Goal: Information Seeking & Learning: Learn about a topic

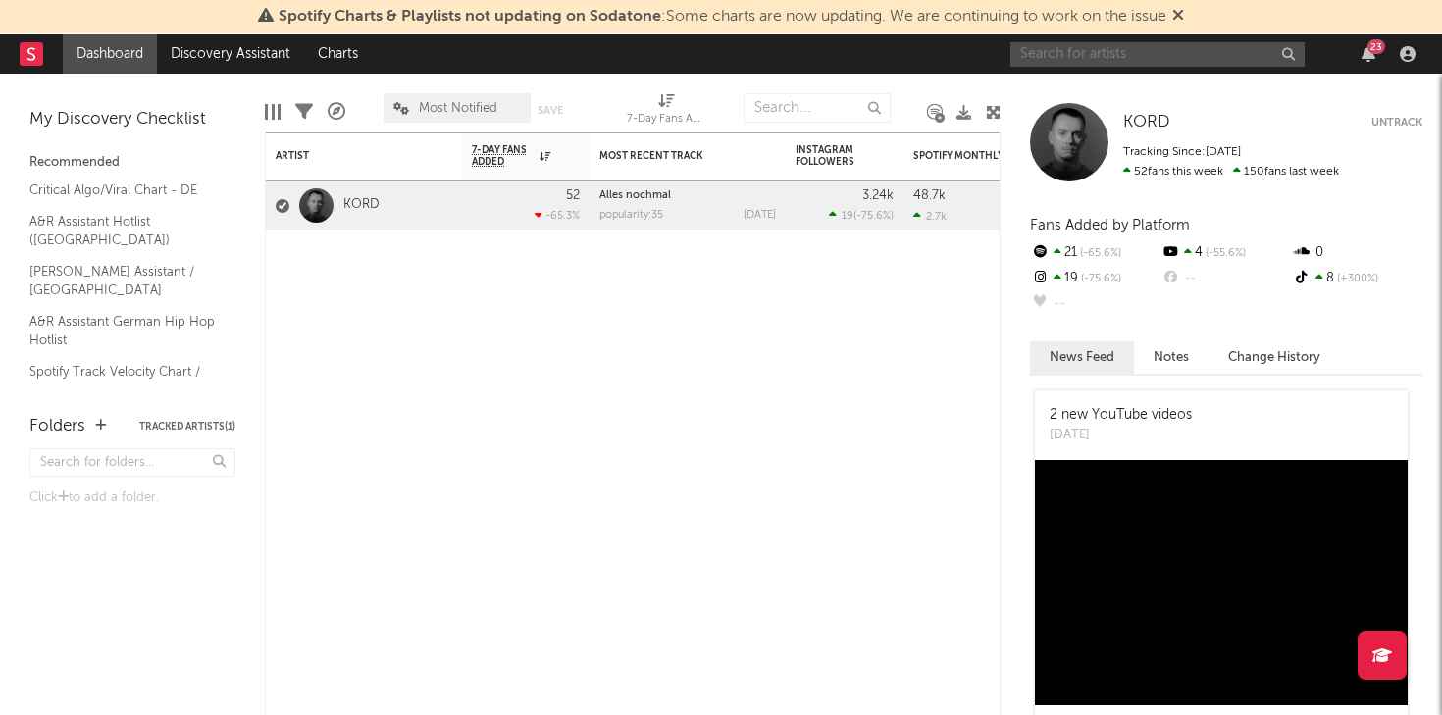
click at [1075, 52] on input "text" at bounding box center [1157, 54] width 294 height 25
type input "error"
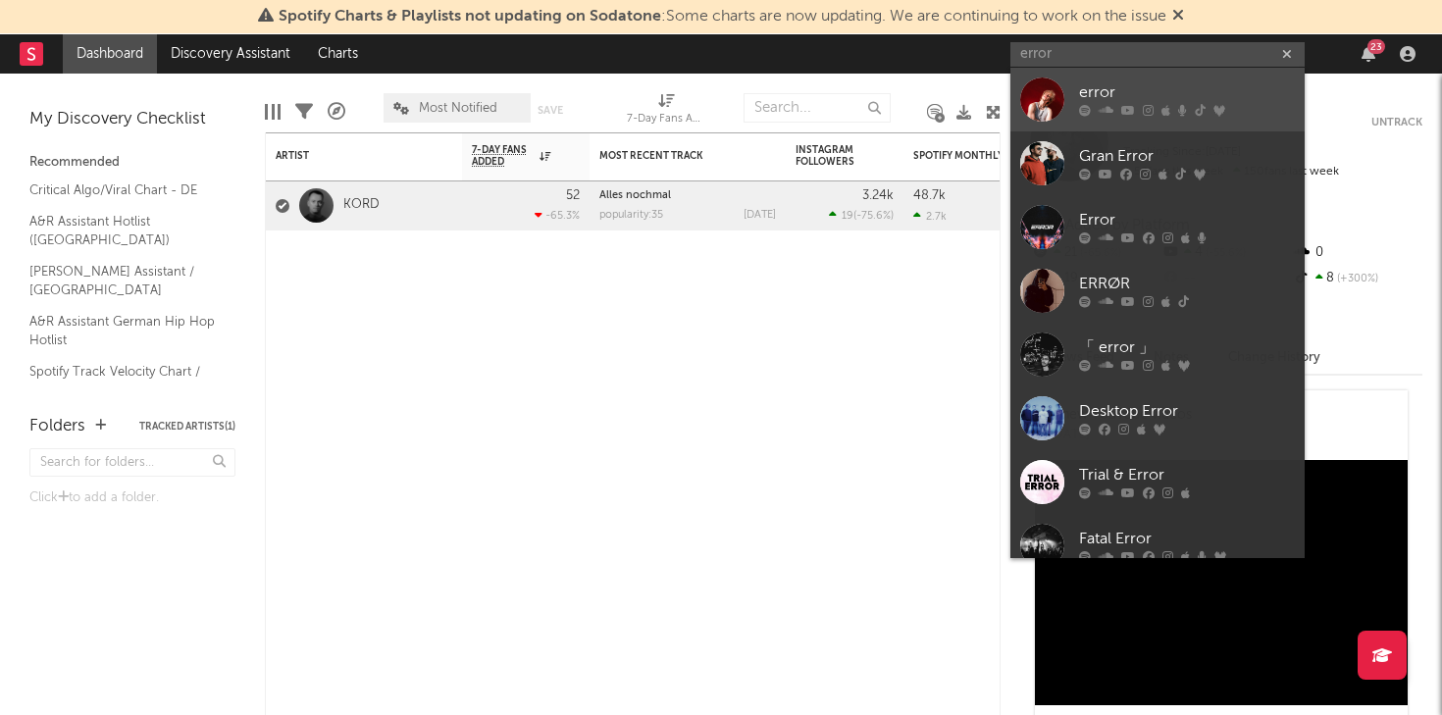
click at [1131, 83] on div "error" at bounding box center [1187, 93] width 216 height 24
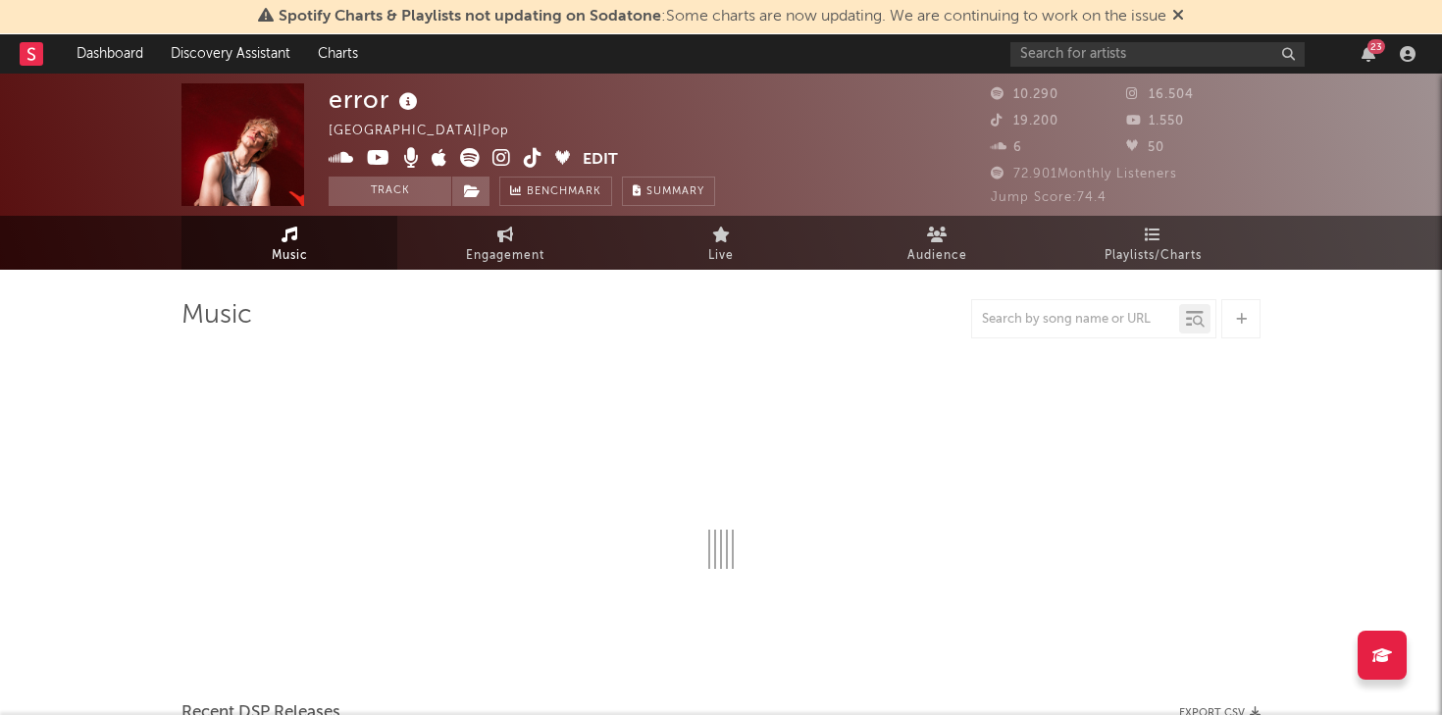
select select "6m"
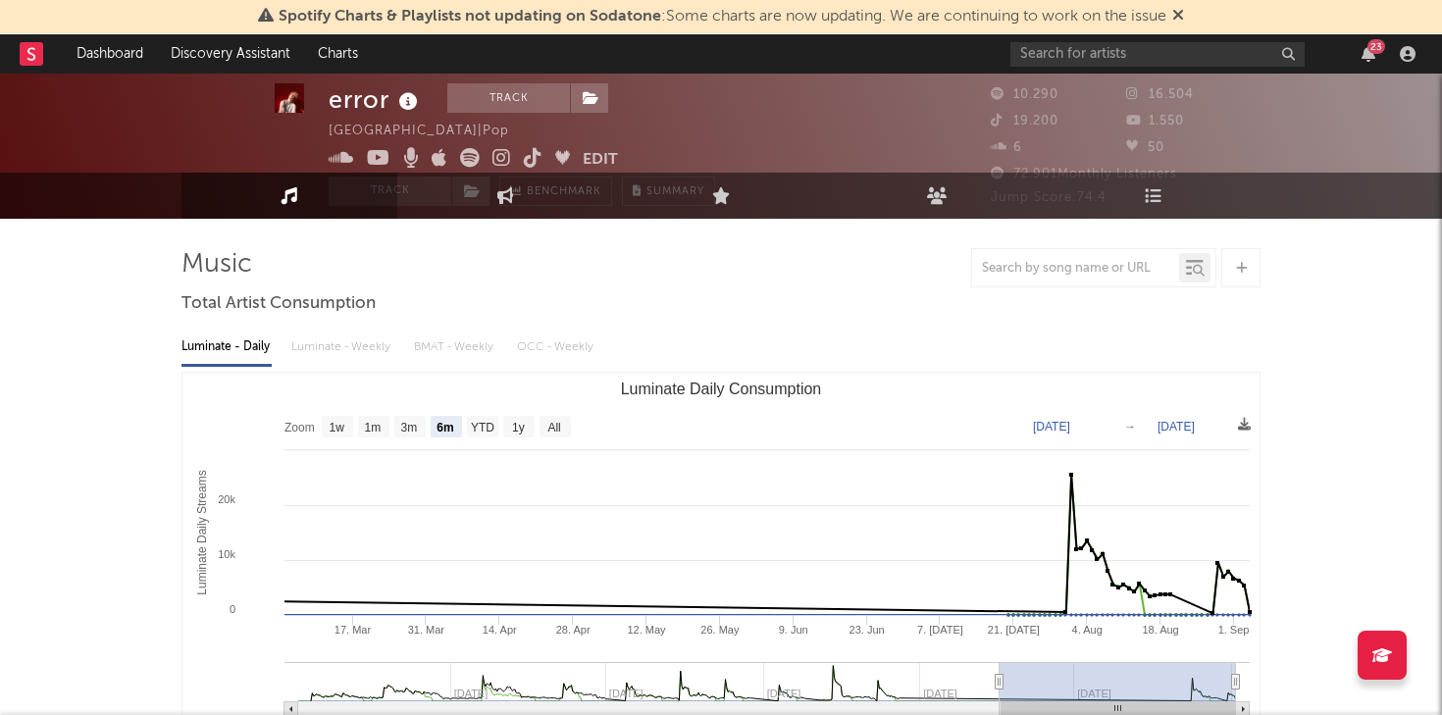
scroll to position [12, 0]
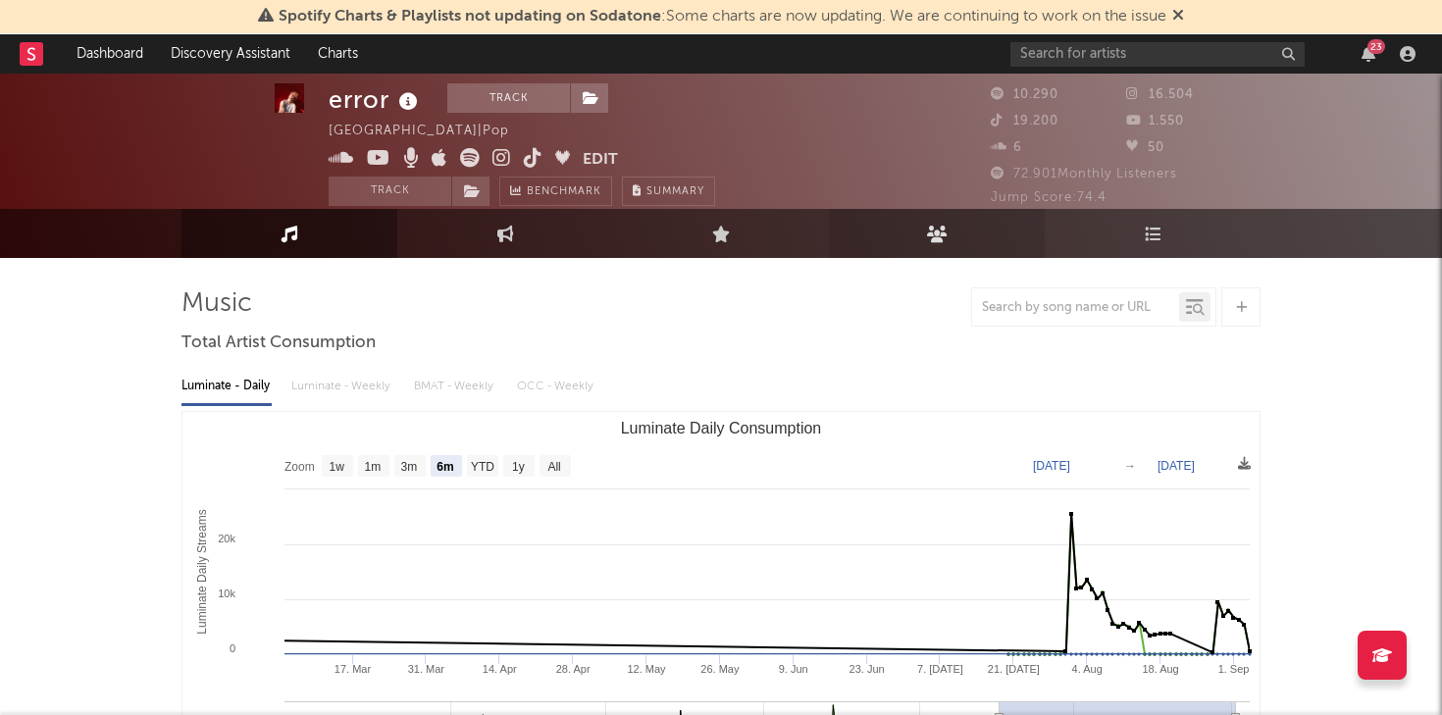
click at [934, 221] on link "Audience" at bounding box center [937, 233] width 216 height 49
